Goal: Information Seeking & Learning: Learn about a topic

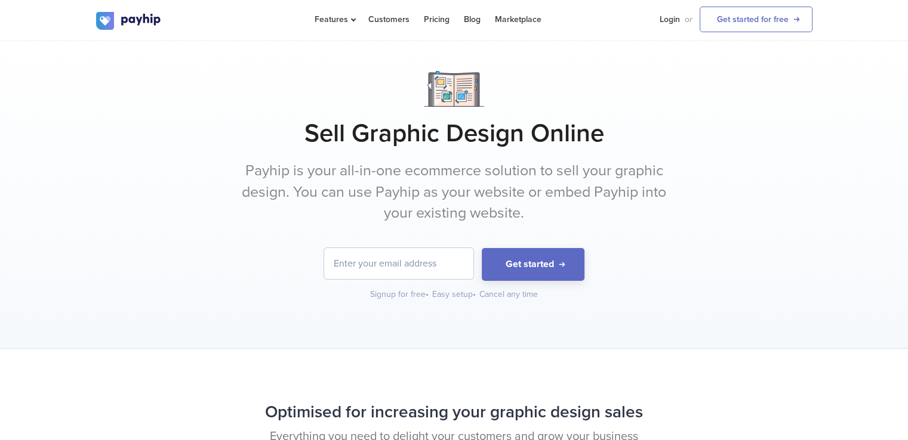
click at [417, 175] on p "Payhip is your all-in-one ecommerce solution to sell your graphic design. You c…" at bounding box center [454, 193] width 448 height 64
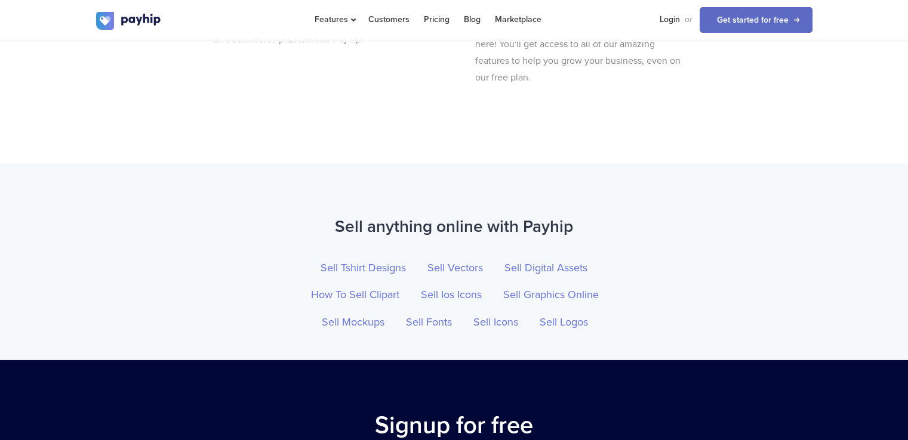
scroll to position [4068, 0]
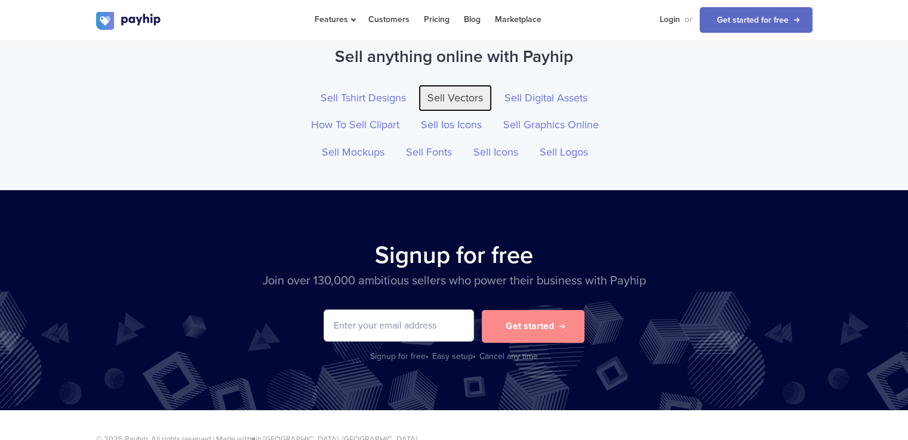
click at [442, 98] on link "Sell Vectors" at bounding box center [454, 98] width 73 height 27
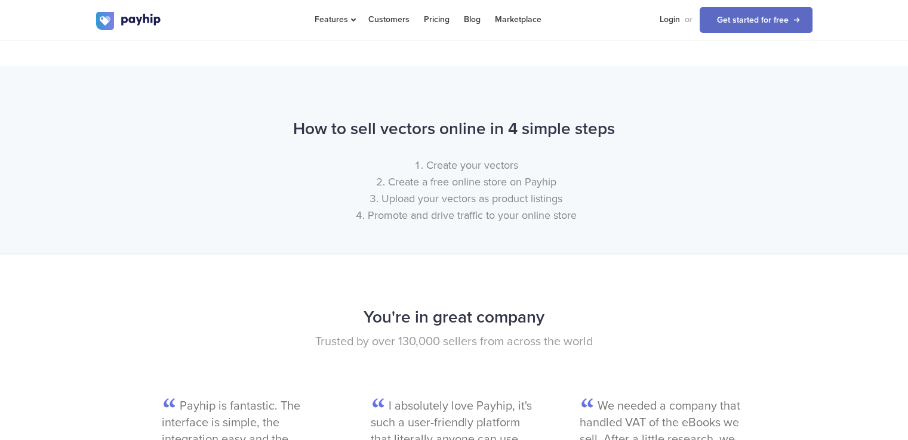
scroll to position [1382, 0]
click at [456, 172] on li "Create your vectors" at bounding box center [466, 164] width 692 height 17
click at [446, 189] on li "Create a free online store on Payhip" at bounding box center [466, 180] width 692 height 17
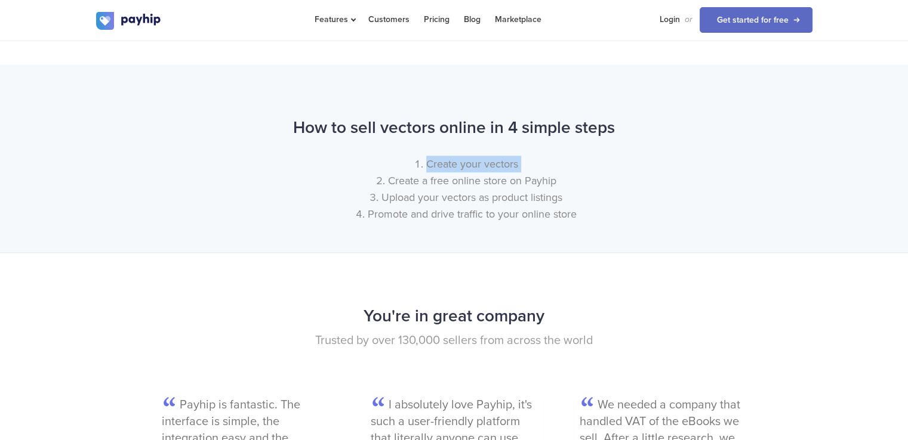
click at [446, 189] on li "Create a free online store on Payhip" at bounding box center [466, 180] width 692 height 17
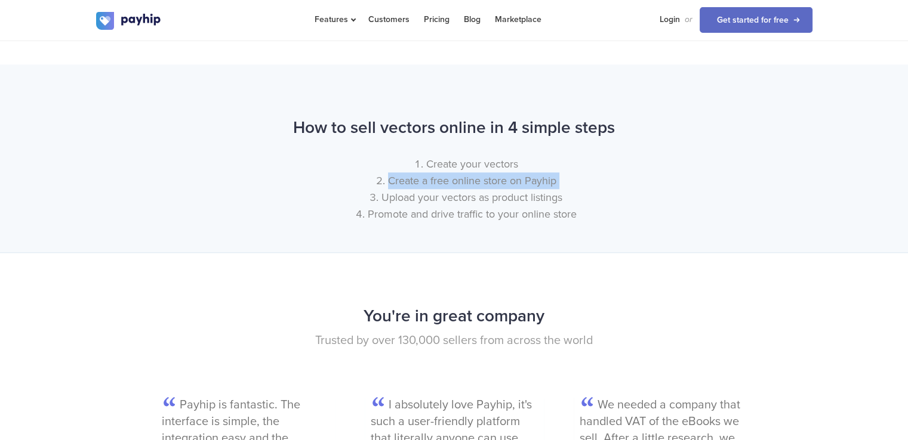
click at [442, 206] on li "Upload your vectors as product listings" at bounding box center [466, 197] width 692 height 17
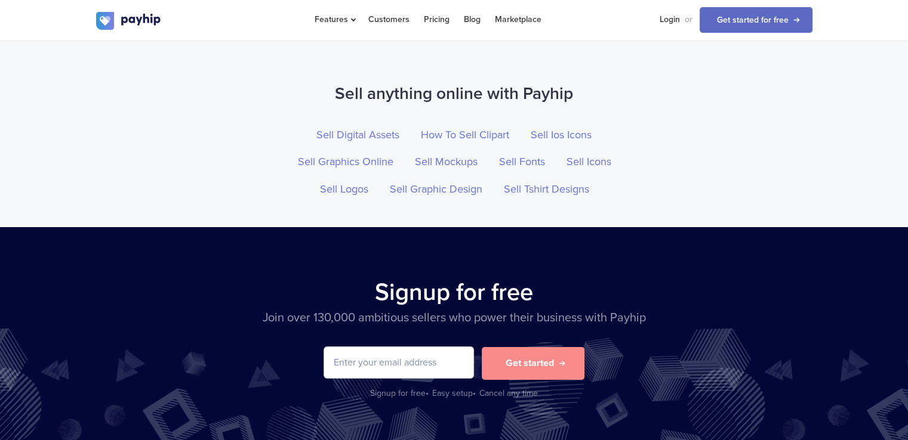
scroll to position [4084, 0]
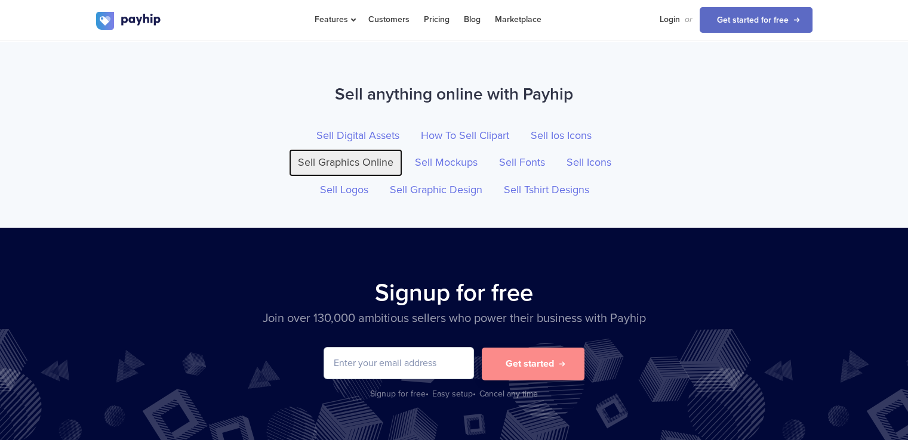
click at [379, 177] on link "Sell Graphics Online" at bounding box center [345, 162] width 113 height 27
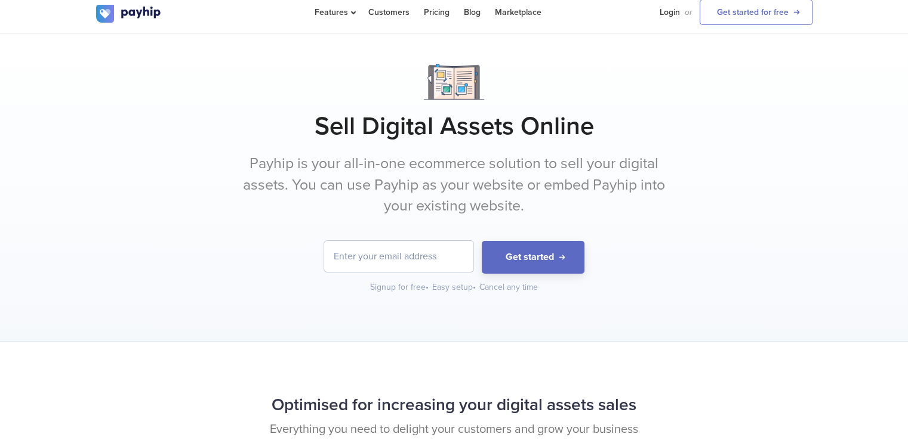
scroll to position [10, 0]
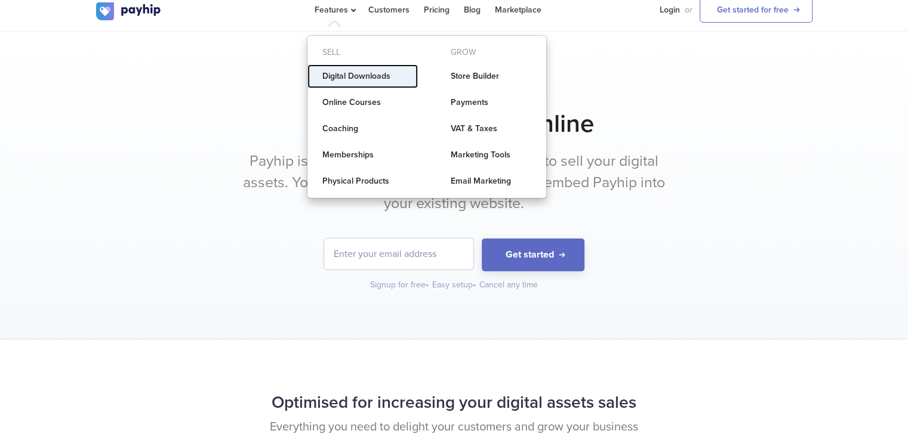
click at [345, 76] on link "Digital Downloads" at bounding box center [362, 76] width 110 height 24
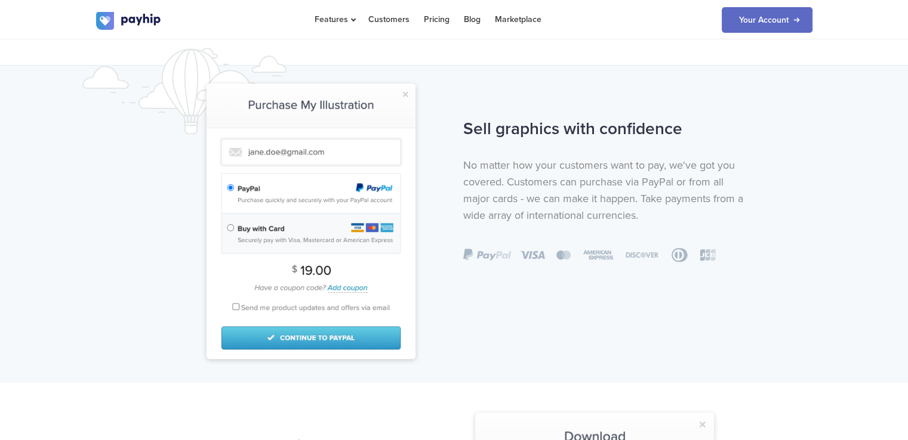
scroll to position [756, 0]
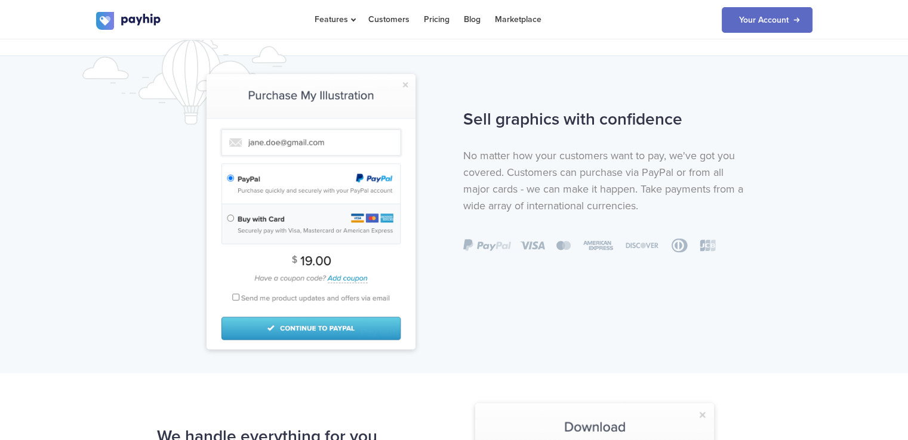
click at [473, 108] on h2 "Sell graphics with confidence" at bounding box center [607, 120] width 288 height 32
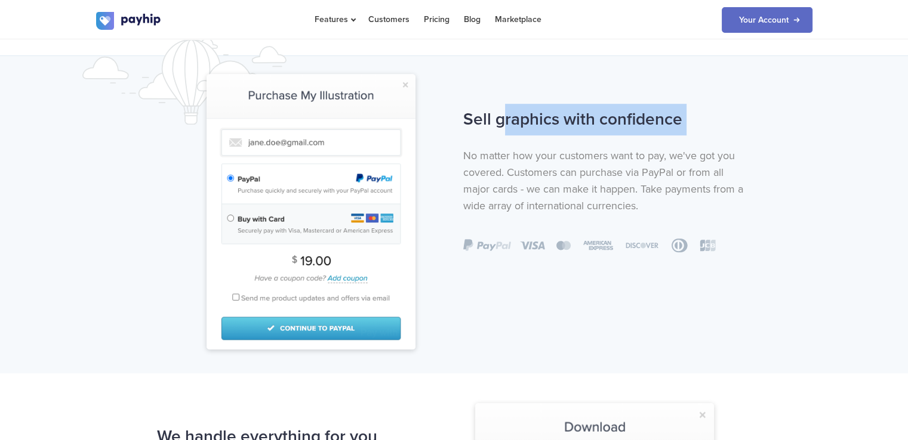
click at [479, 129] on h2 "Sell graphics with confidence" at bounding box center [607, 120] width 288 height 32
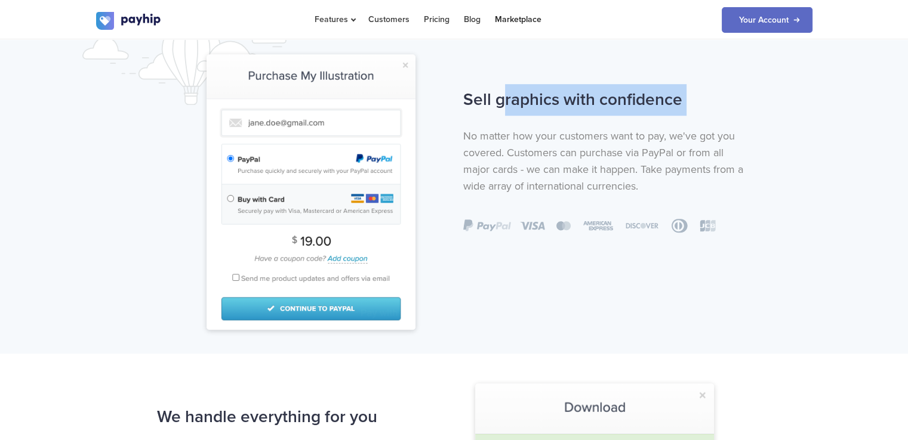
scroll to position [776, 0]
click at [495, 121] on div "Sell graphics with confidence No matter how your customers want to pay, we've g…" at bounding box center [607, 158] width 306 height 149
